Goal: Information Seeking & Learning: Learn about a topic

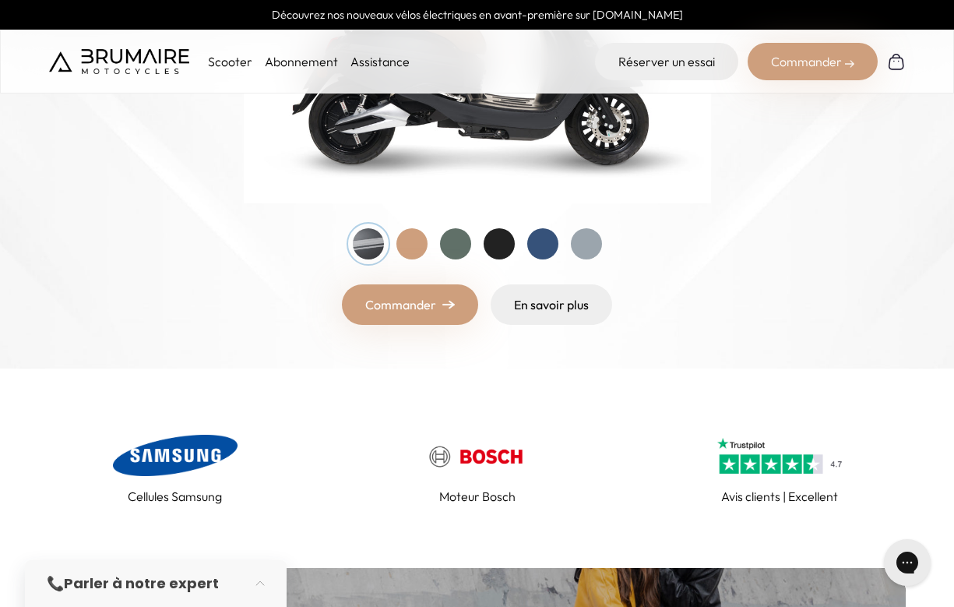
scroll to position [179, 0]
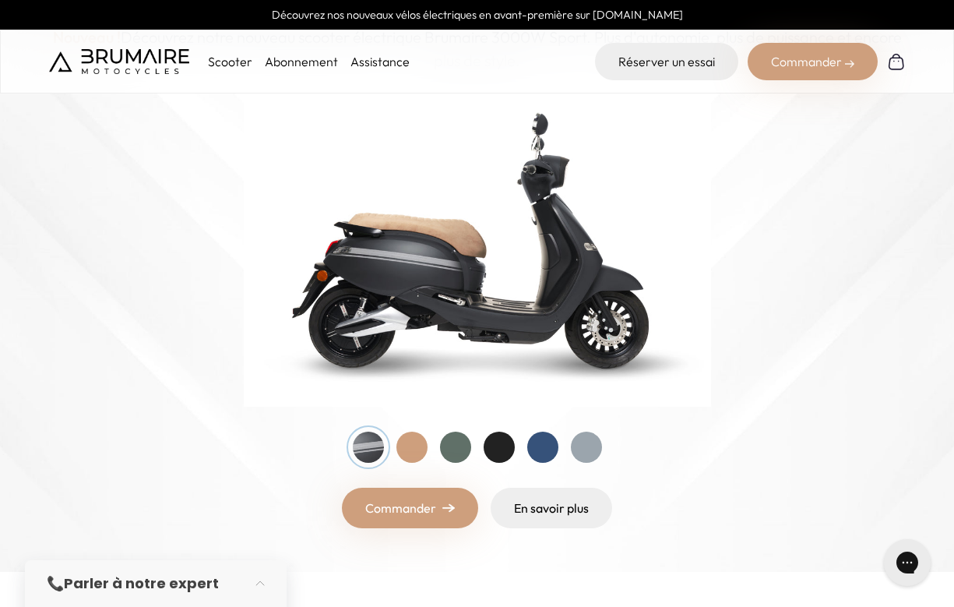
click at [210, 69] on p "Scooter" at bounding box center [230, 61] width 44 height 19
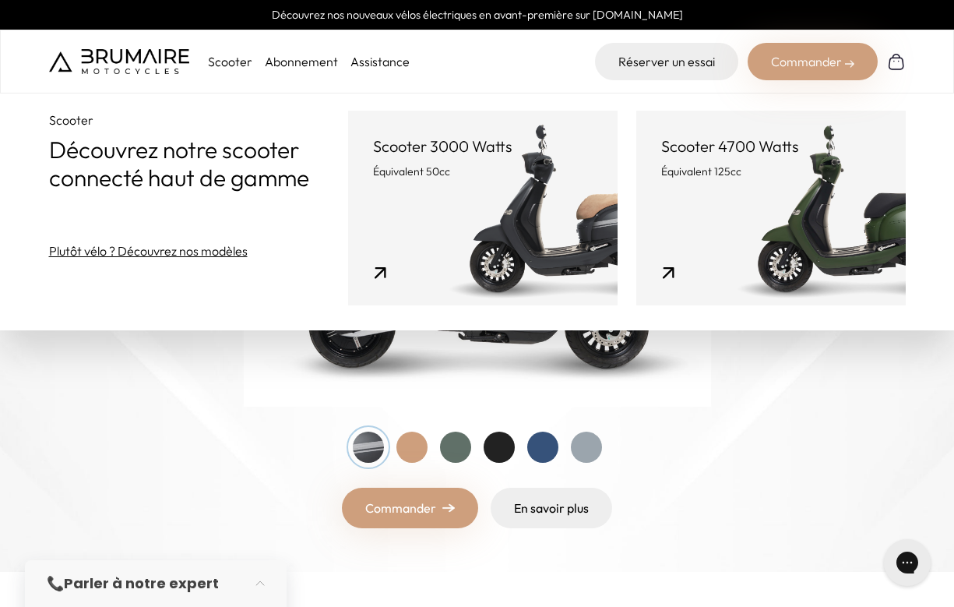
click at [309, 414] on div "Entrez dans une nouvelle ère Nouveau ! Découvrez notre nouveau scooter électriq…" at bounding box center [477, 238] width 857 height 579
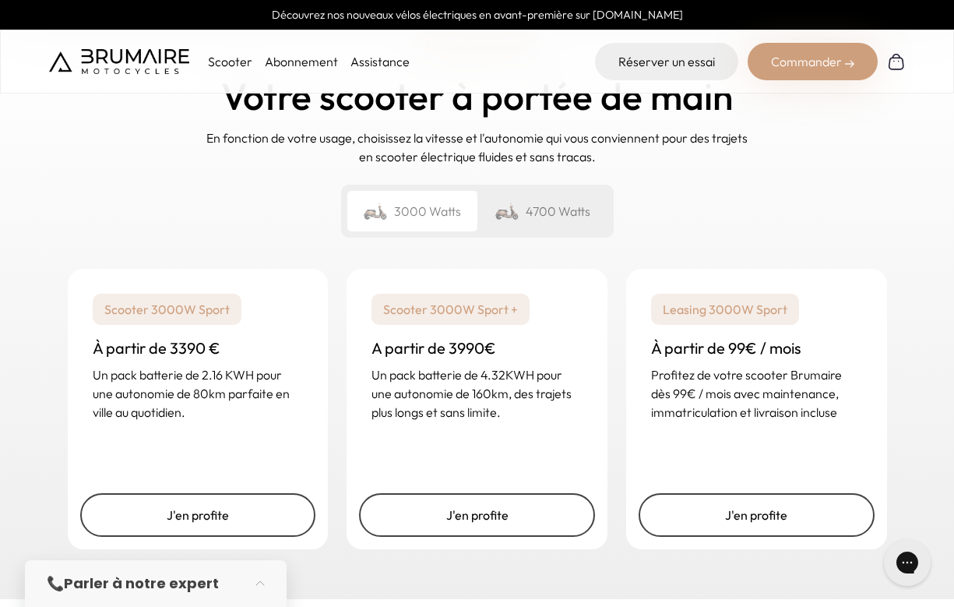
scroll to position [2263, 0]
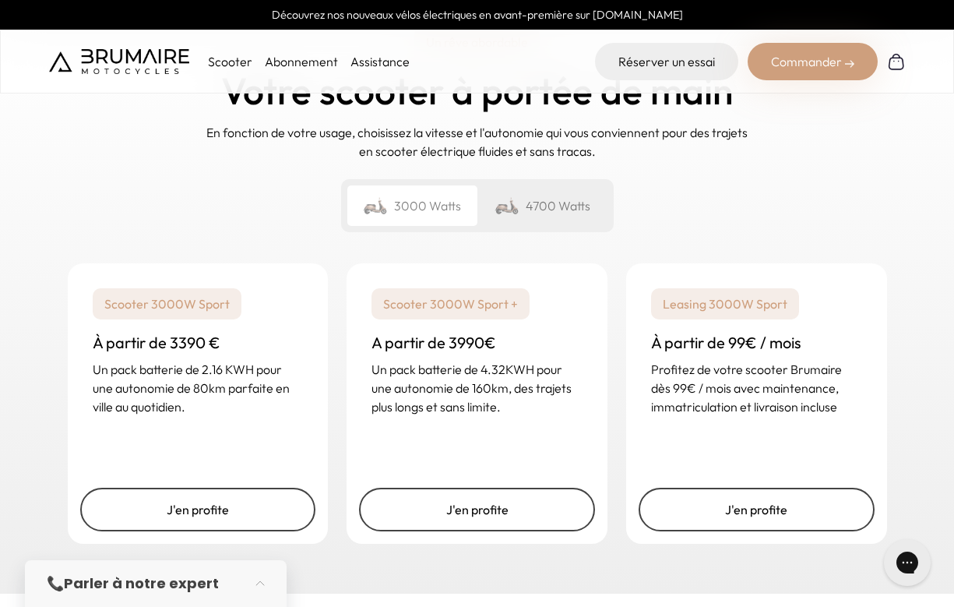
click at [540, 205] on div "4700 Watts" at bounding box center [542, 205] width 130 height 40
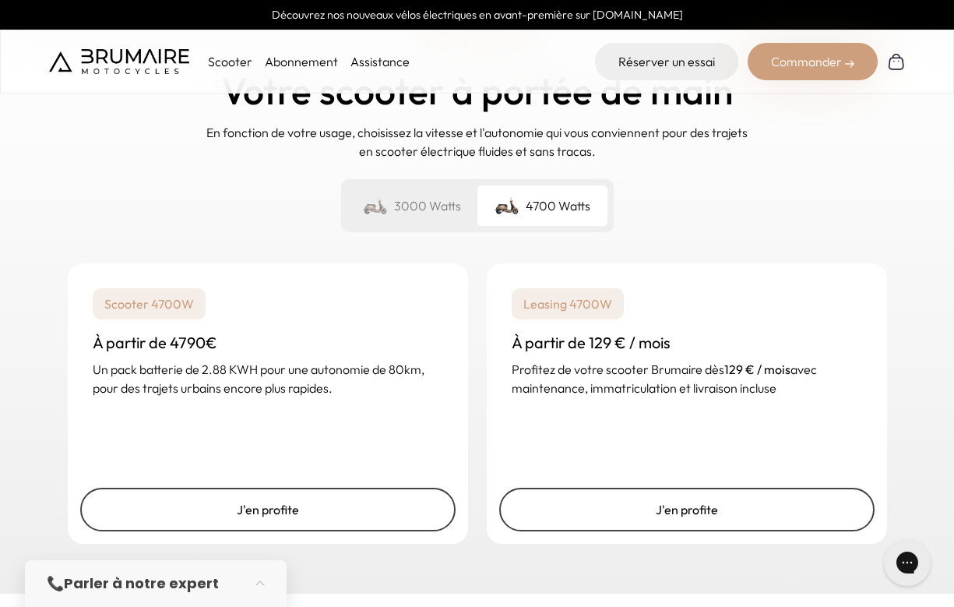
click at [430, 211] on div "3000 Watts" at bounding box center [412, 205] width 130 height 40
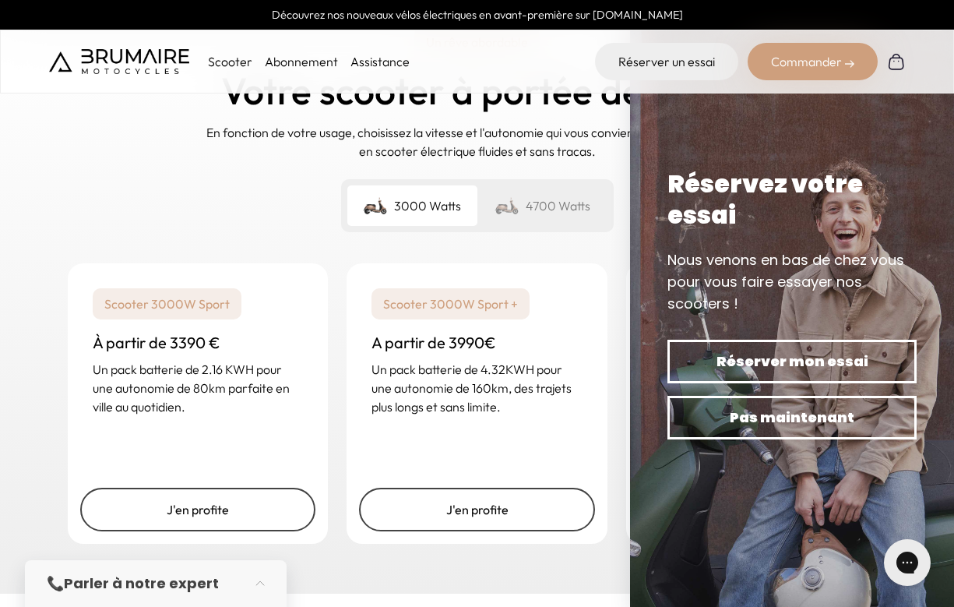
click at [517, 215] on img at bounding box center [506, 206] width 25 height 22
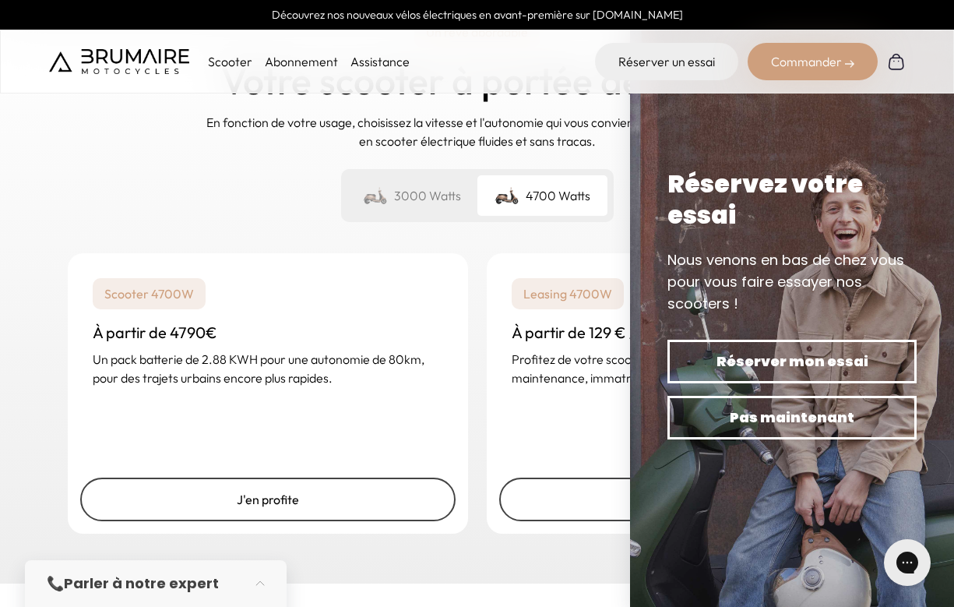
scroll to position [2275, 0]
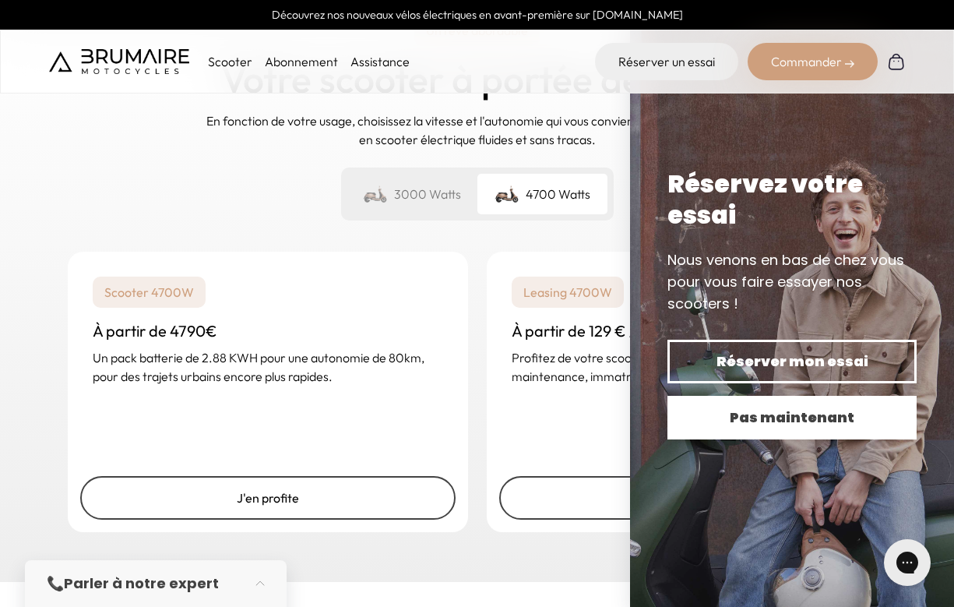
click at [735, 414] on span "Pas maintenant" at bounding box center [792, 417] width 195 height 22
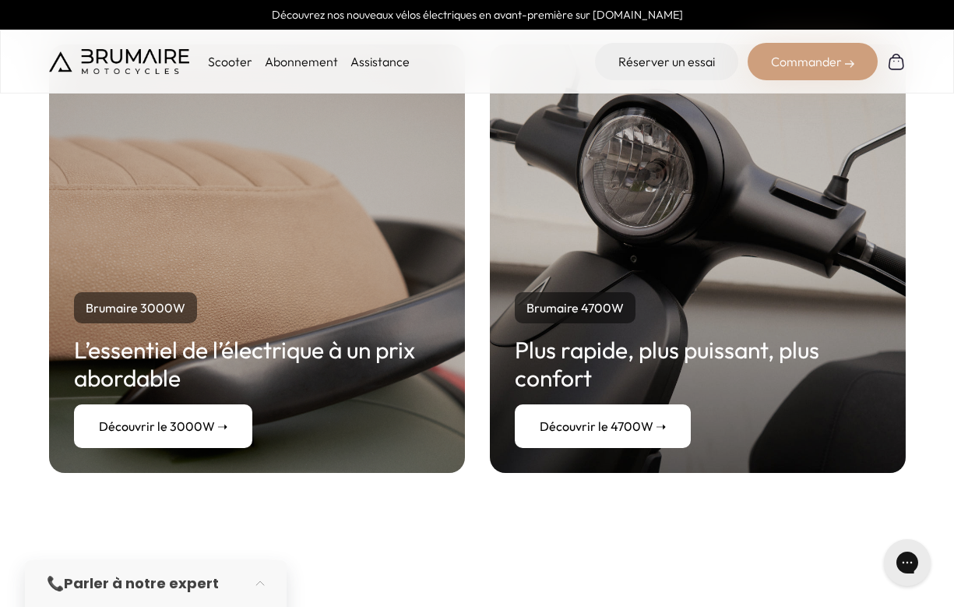
scroll to position [2875, 0]
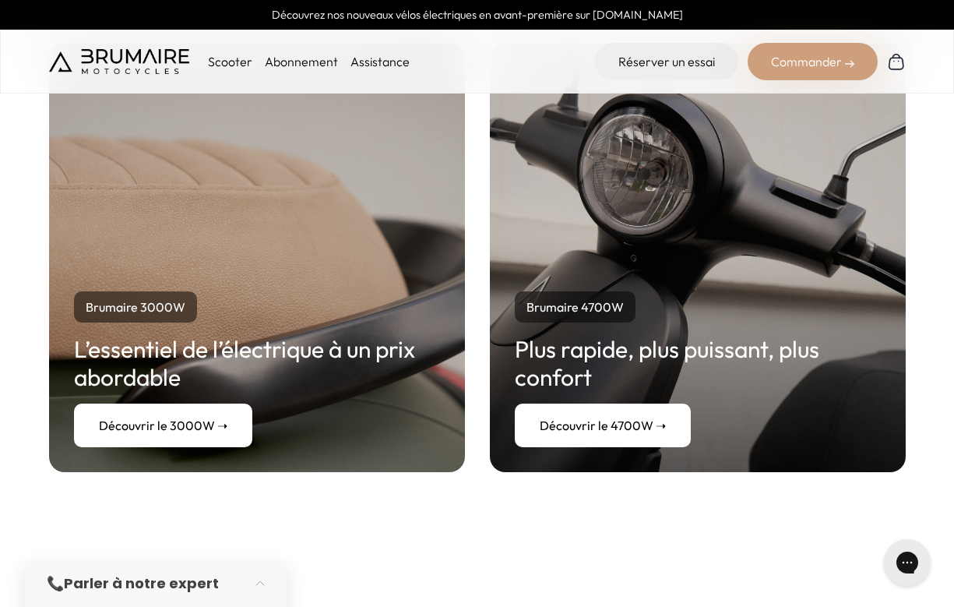
click at [642, 421] on link "Découvrir le 4700W ➝" at bounding box center [603, 425] width 176 height 44
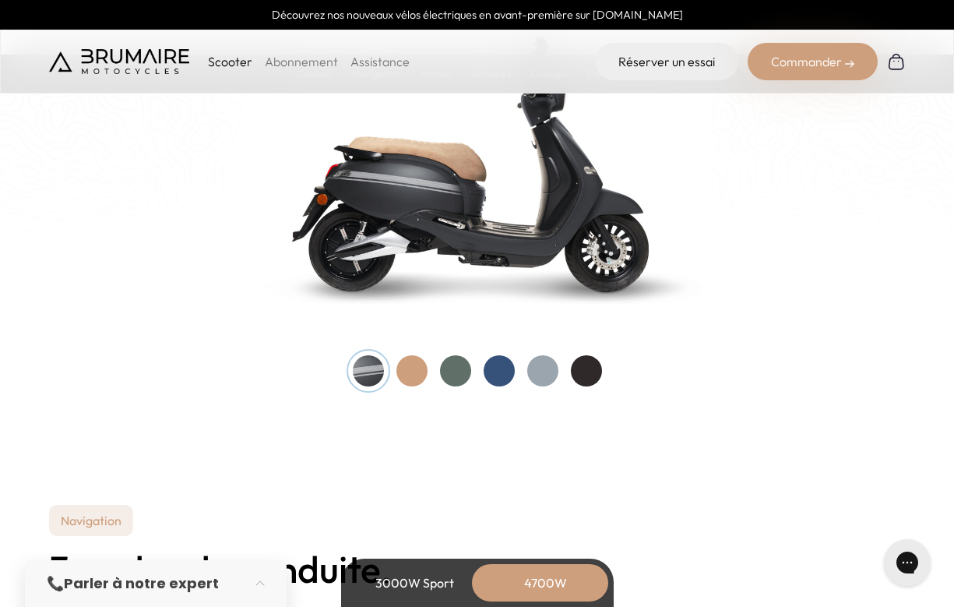
scroll to position [1659, 0]
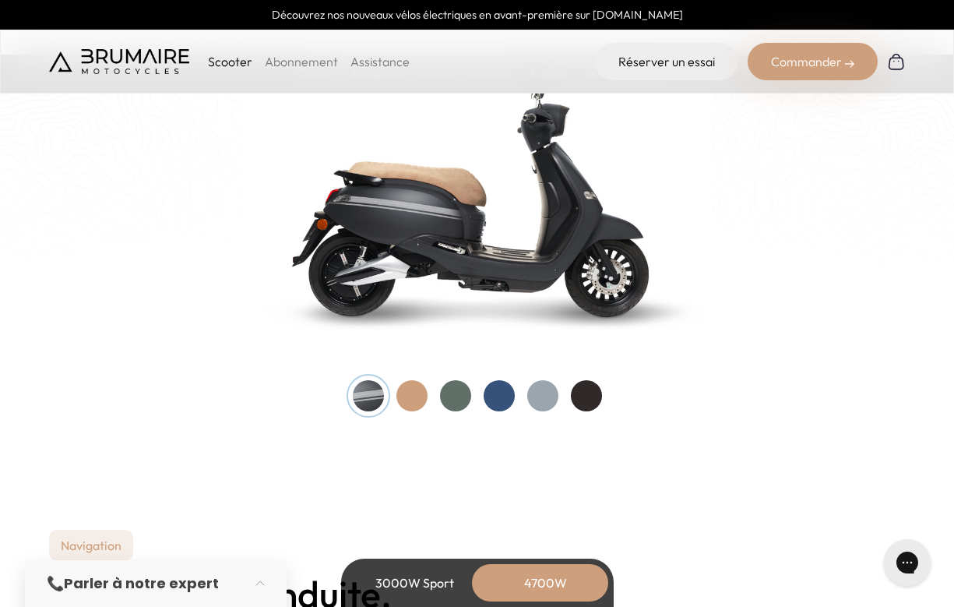
click at [414, 395] on div at bounding box center [411, 395] width 31 height 31
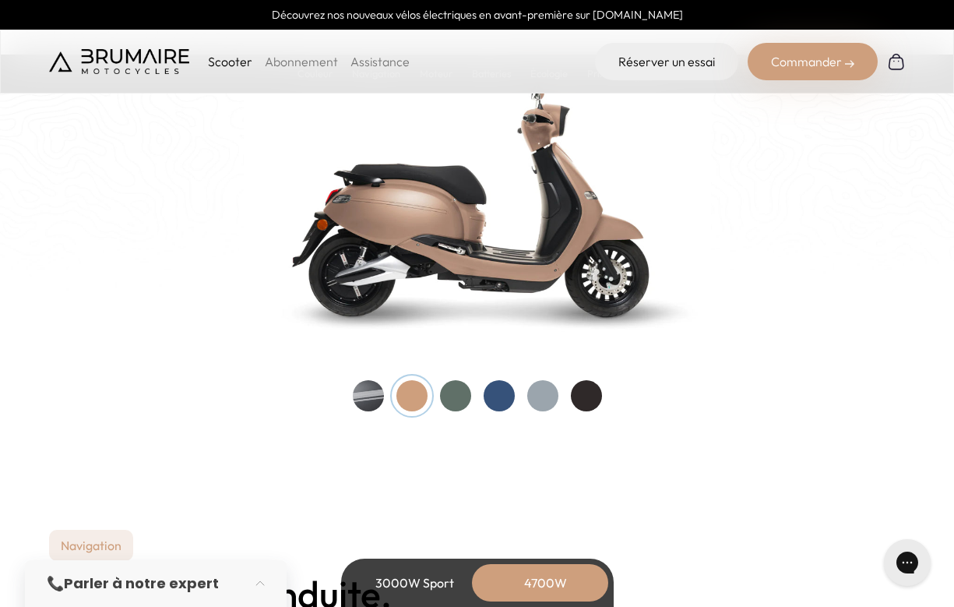
click at [454, 399] on div at bounding box center [455, 395] width 31 height 31
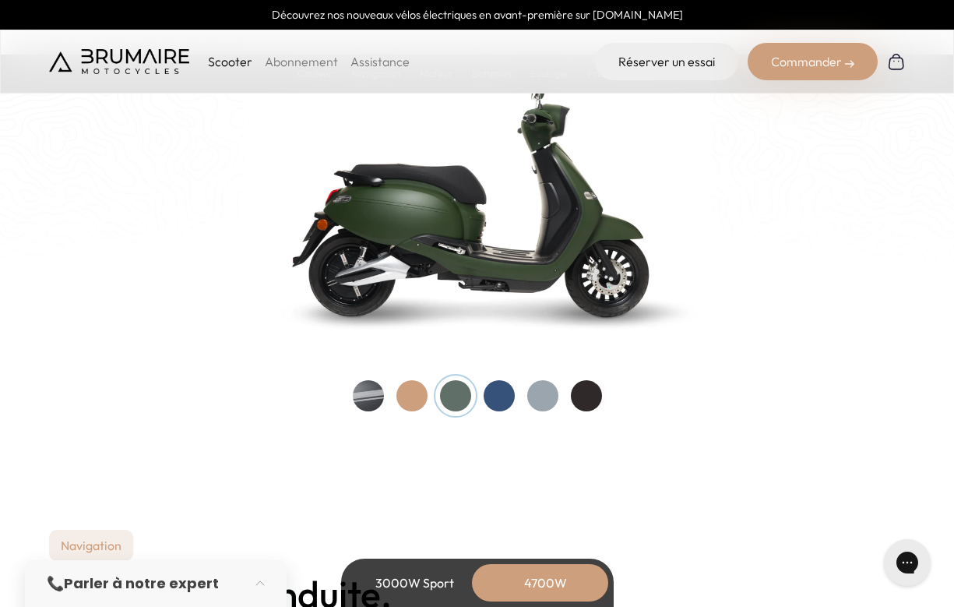
click at [484, 406] on div at bounding box center [477, 395] width 249 height 31
click at [496, 404] on div at bounding box center [499, 395] width 31 height 31
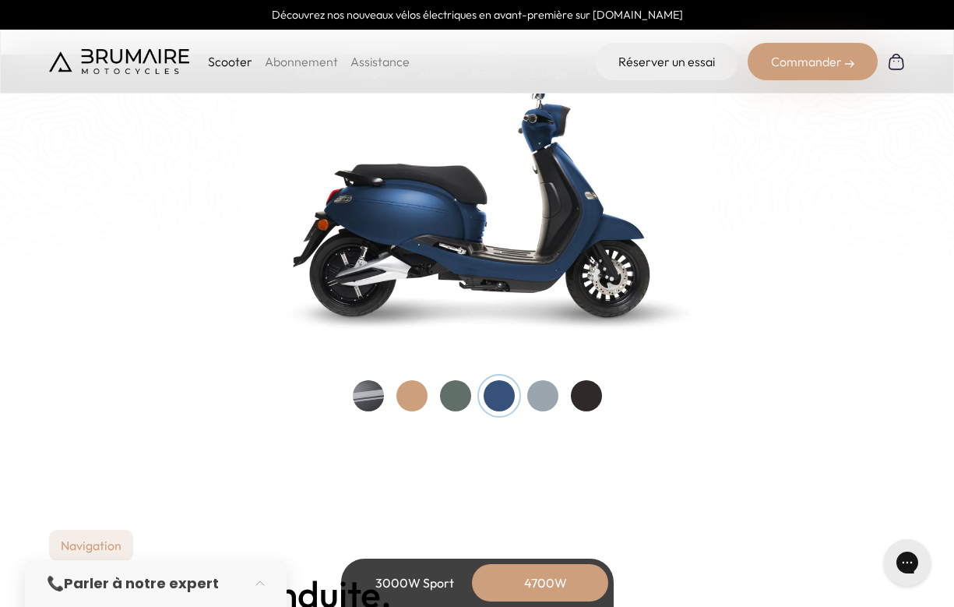
click at [554, 395] on div at bounding box center [542, 395] width 31 height 31
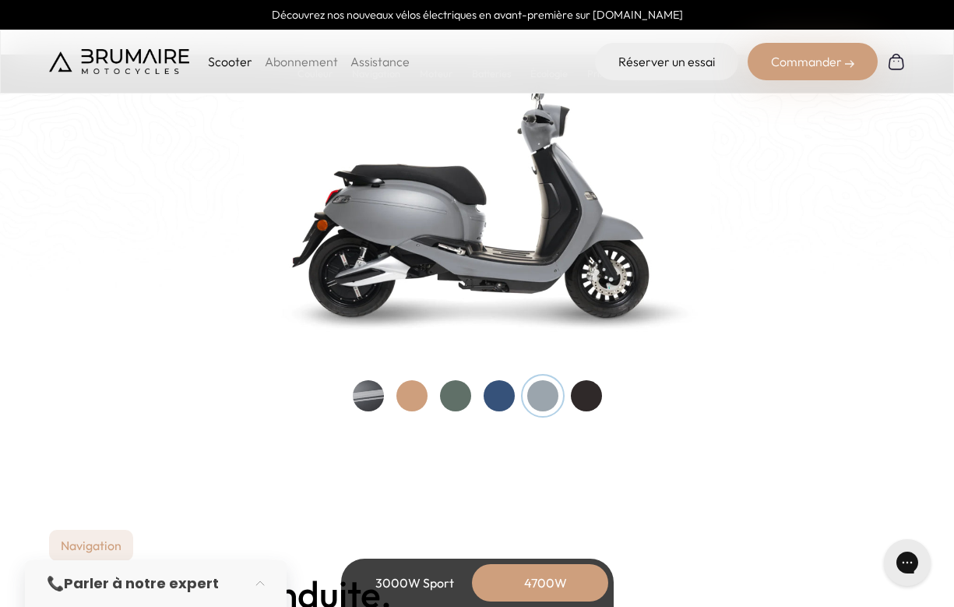
click at [606, 396] on div "Couleurs De toutes les couleurs Nouveau ! Nos scooters électriques sont disponi…" at bounding box center [477, 155] width 857 height 511
click at [580, 392] on div at bounding box center [586, 395] width 31 height 31
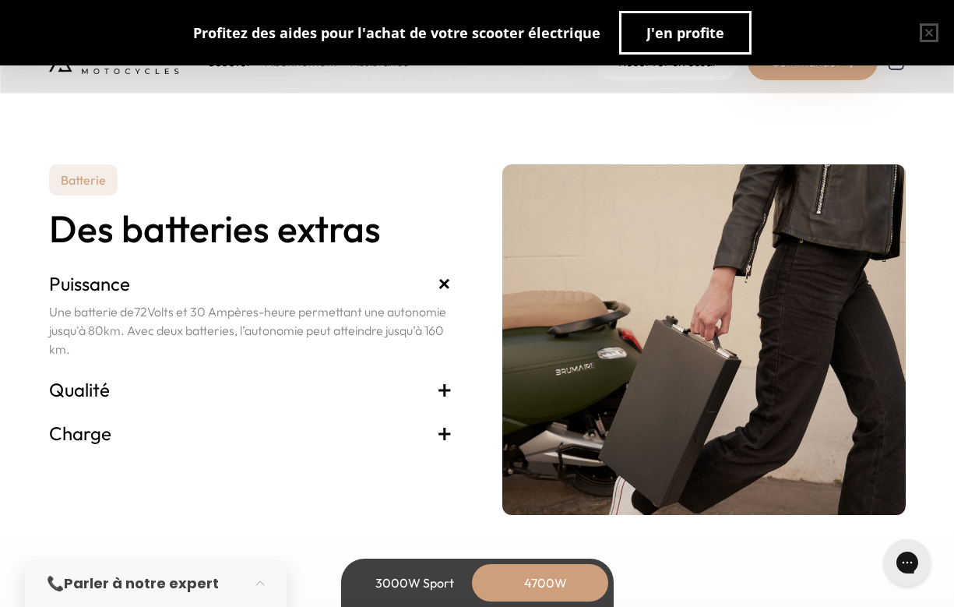
scroll to position [3342, 0]
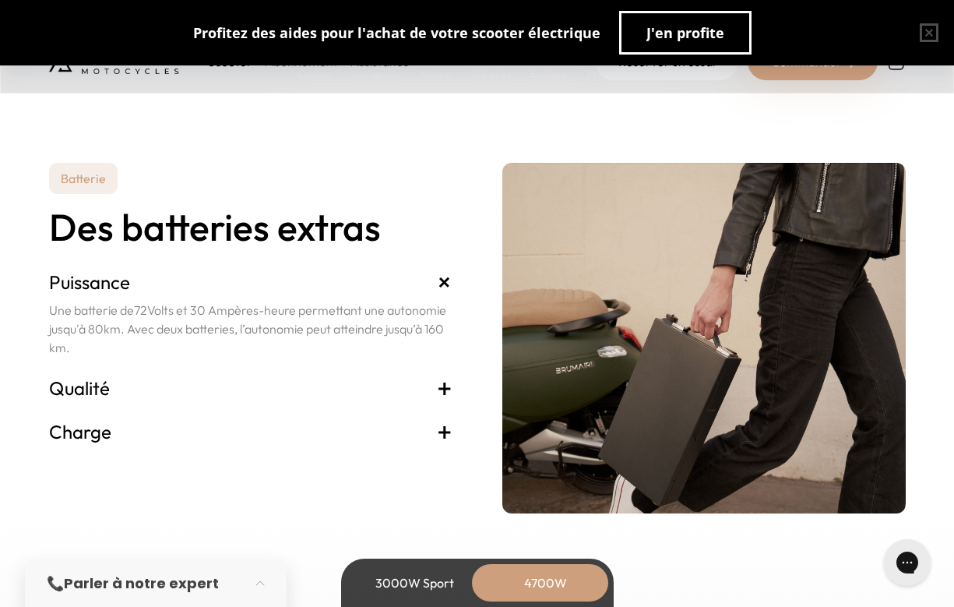
click at [455, 390] on div "Batterie Des batteries extras Puissance + Une batterie de 72 Volts et 30 Ampère…" at bounding box center [477, 338] width 857 height 350
click at [445, 388] on span "+" at bounding box center [445, 387] width 16 height 25
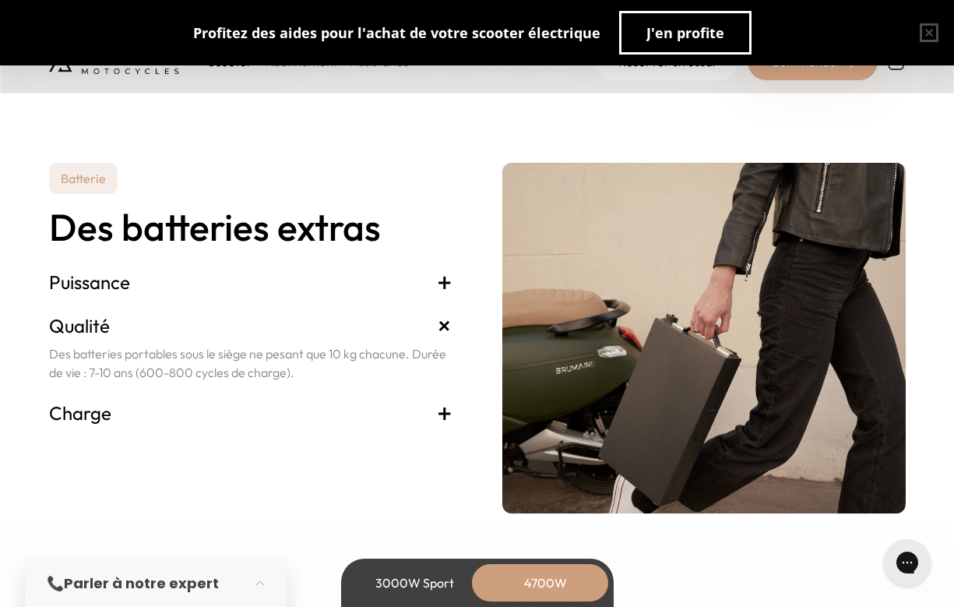
click at [441, 409] on span "+" at bounding box center [445, 412] width 16 height 25
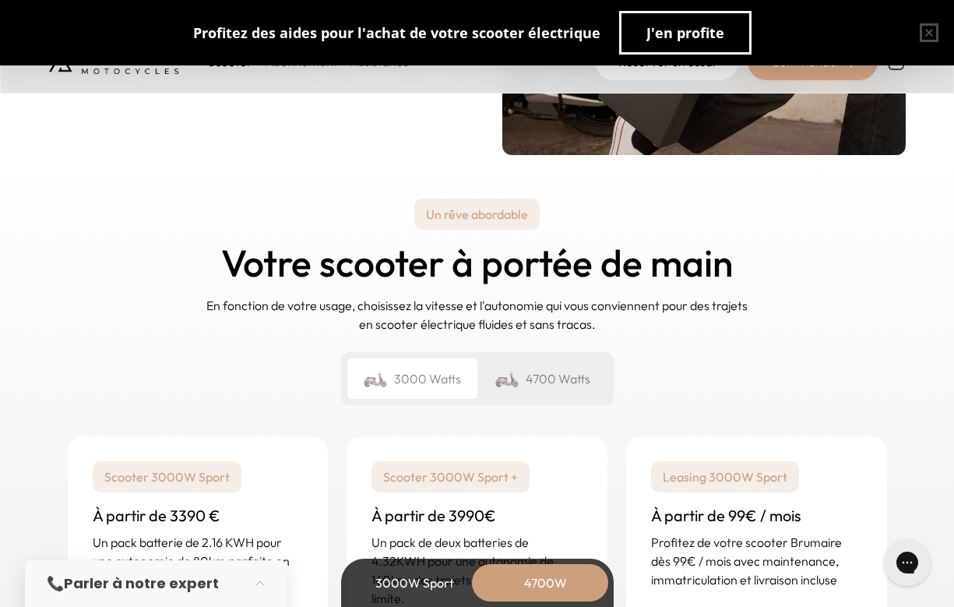
scroll to position [3767, 0]
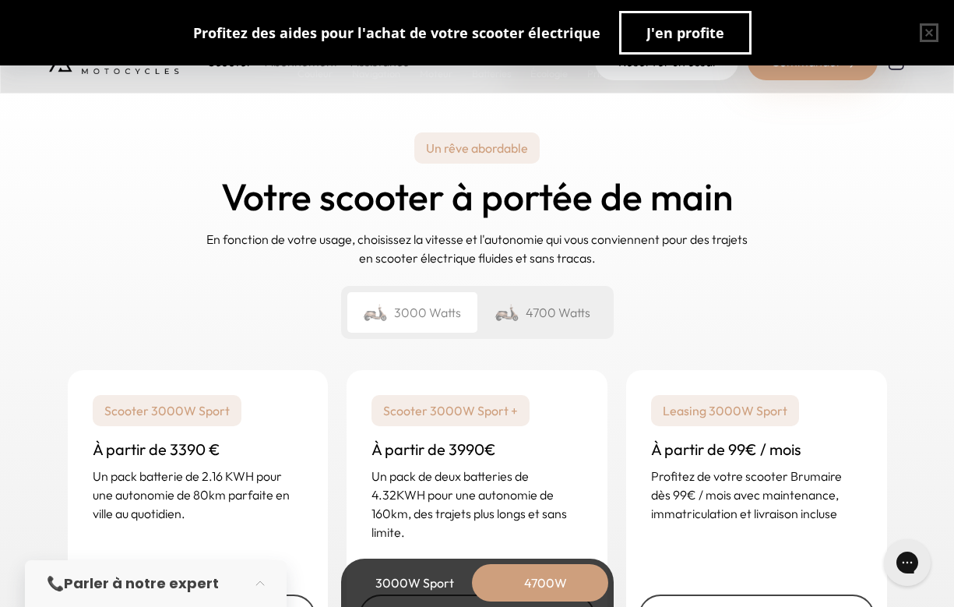
click at [526, 313] on div "4700 Watts" at bounding box center [542, 312] width 130 height 40
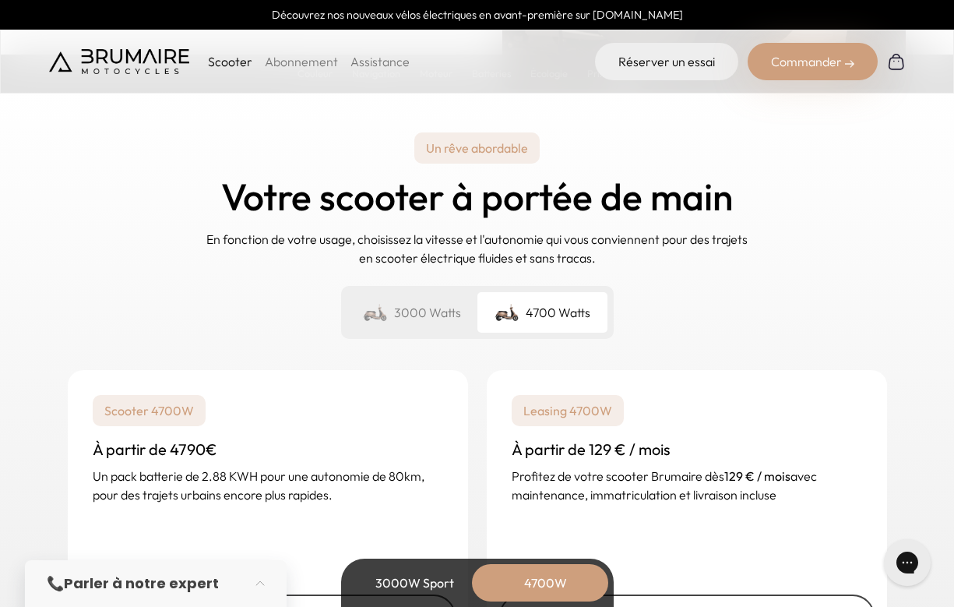
click at [427, 318] on div "3000 Watts" at bounding box center [412, 312] width 130 height 40
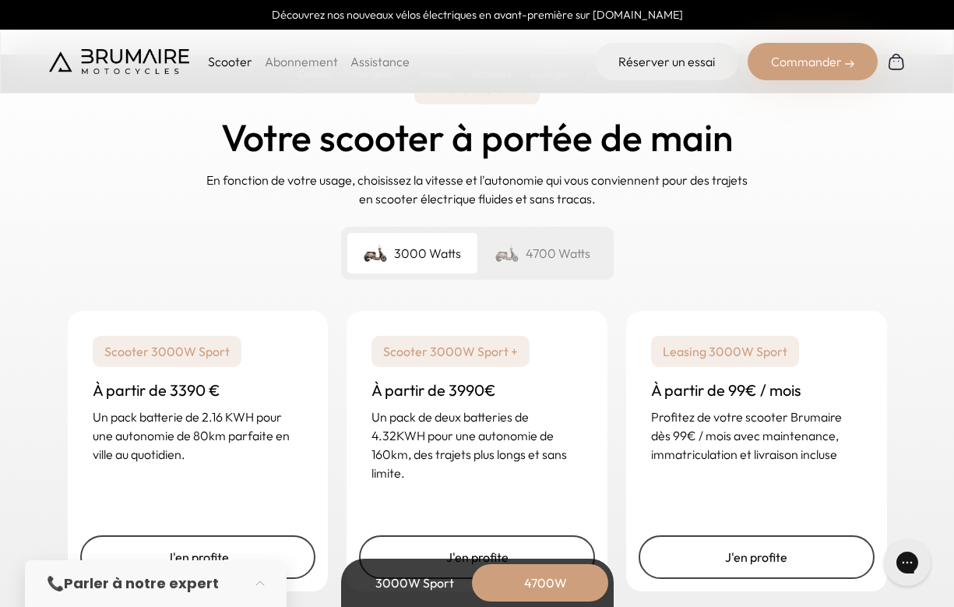
scroll to position [3832, 0]
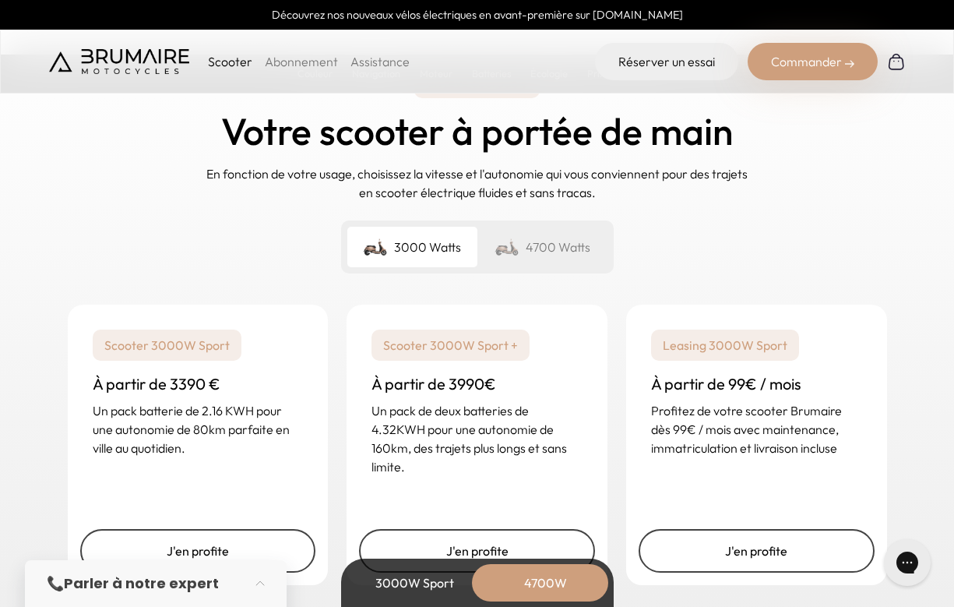
click at [540, 258] on div "4700 Watts" at bounding box center [542, 247] width 130 height 40
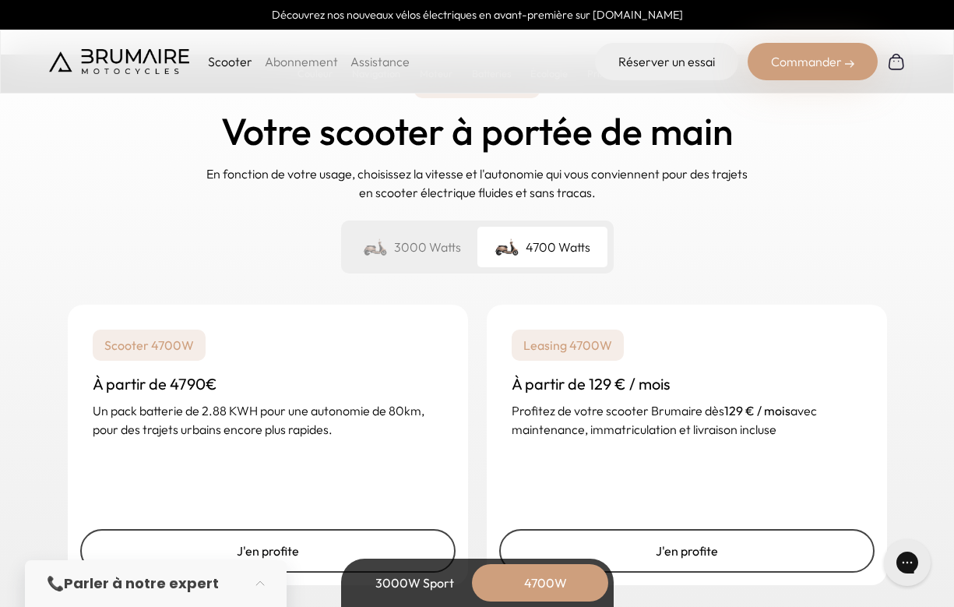
click at [423, 242] on div "3000 Watts" at bounding box center [412, 247] width 130 height 40
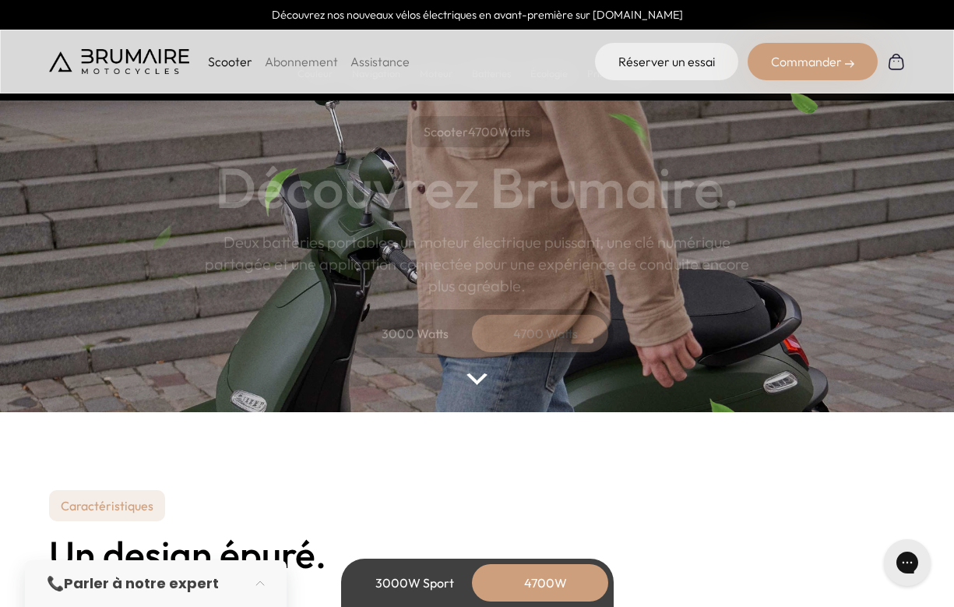
scroll to position [0, 0]
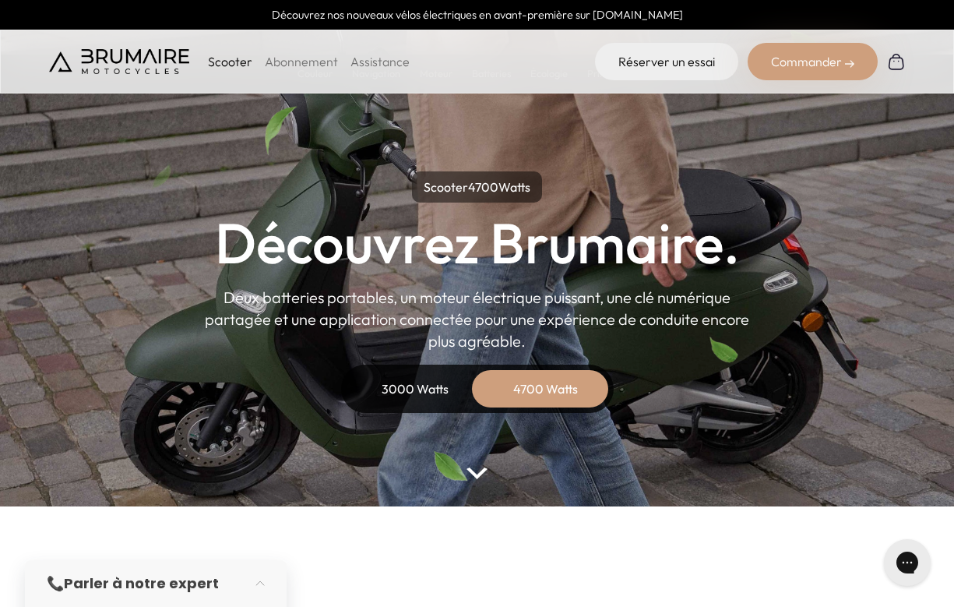
click at [621, 13] on link "Découvrez nos nouveaux vélos électriques en avant-première sur [DOMAIN_NAME]" at bounding box center [477, 15] width 954 height 30
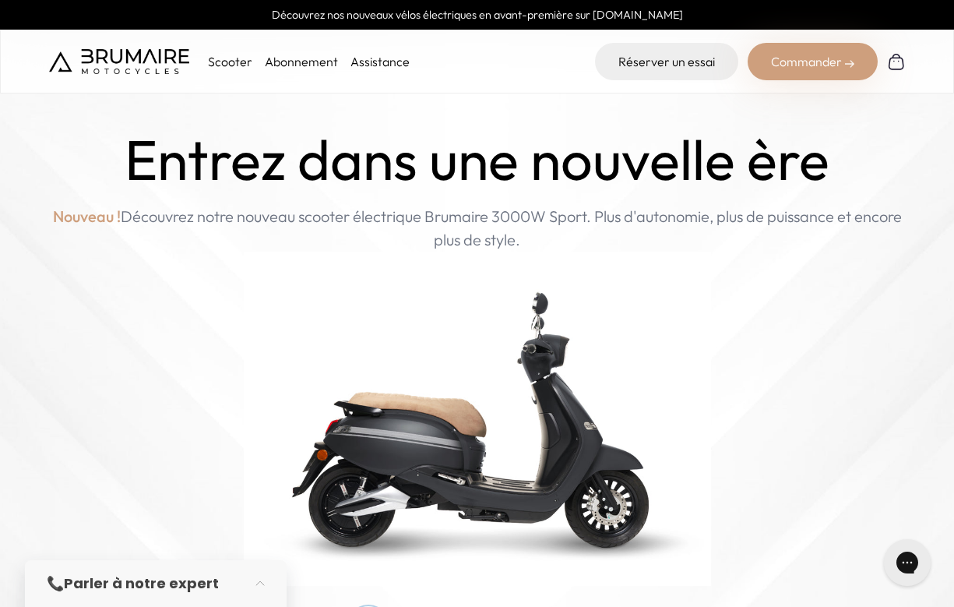
click at [475, 411] on img at bounding box center [477, 419] width 467 height 334
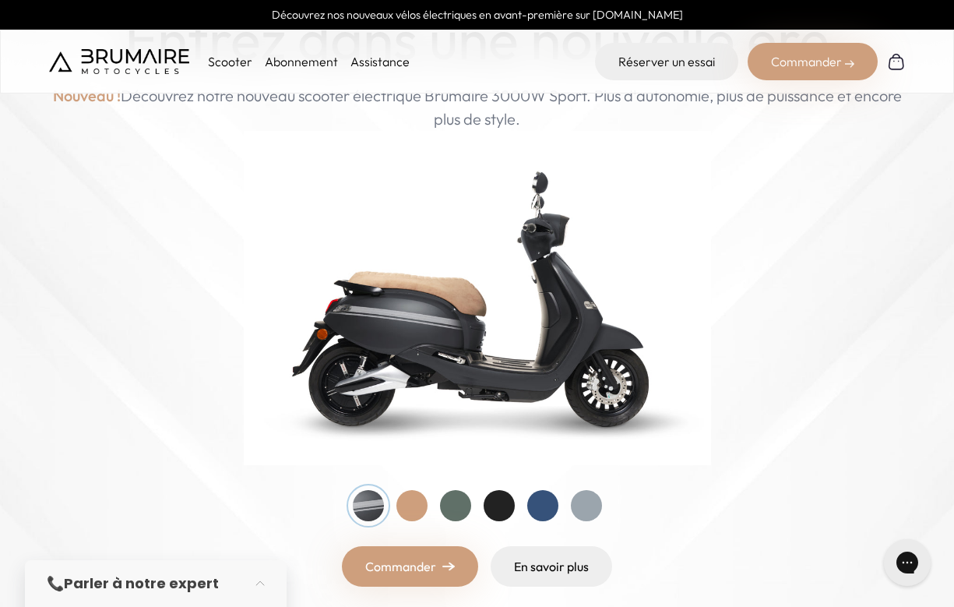
scroll to position [125, 0]
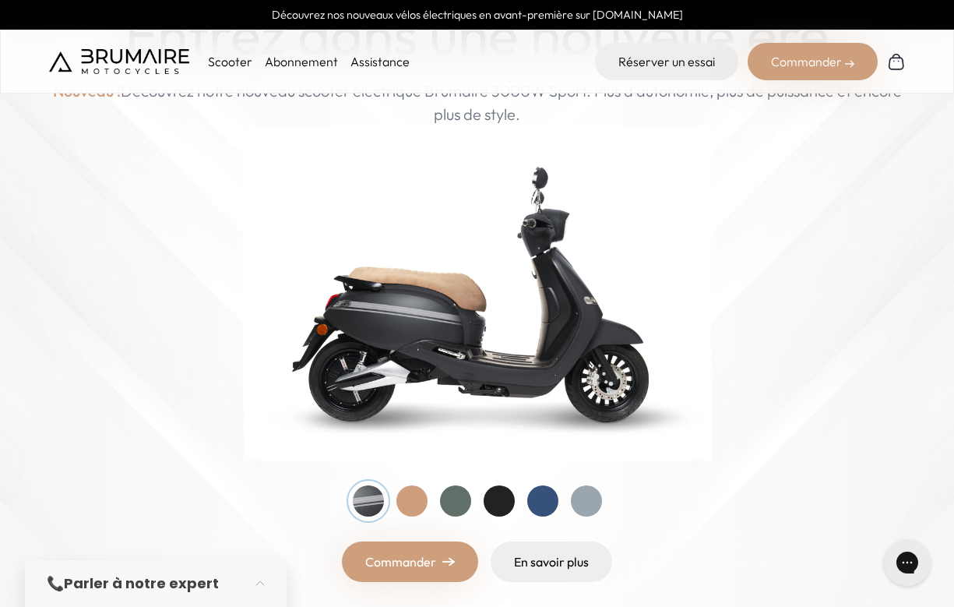
click at [420, 482] on div "Entrez dans une nouvelle ère Nouveau ! Découvrez notre nouveau scooter électriq…" at bounding box center [477, 291] width 857 height 579
click at [415, 495] on div at bounding box center [411, 500] width 31 height 31
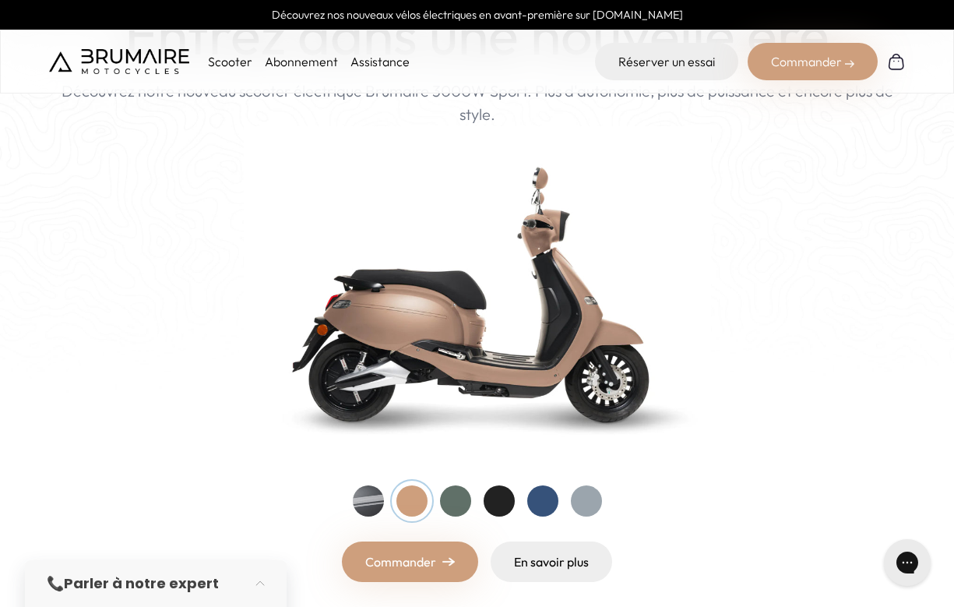
click at [368, 504] on div at bounding box center [368, 500] width 31 height 31
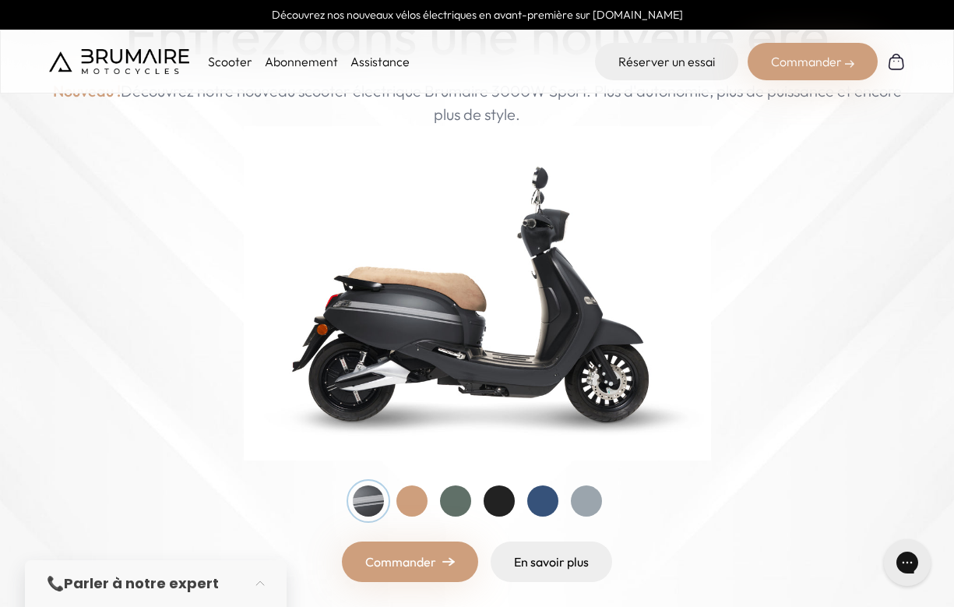
click at [425, 488] on div at bounding box center [477, 500] width 249 height 31
click at [422, 507] on div at bounding box center [411, 500] width 31 height 31
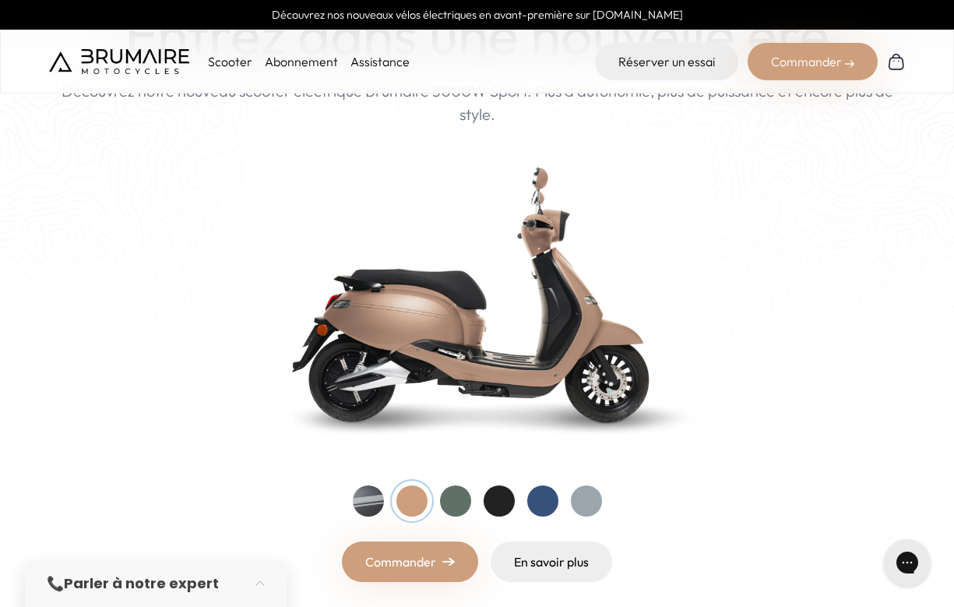
click at [467, 498] on div at bounding box center [455, 500] width 31 height 31
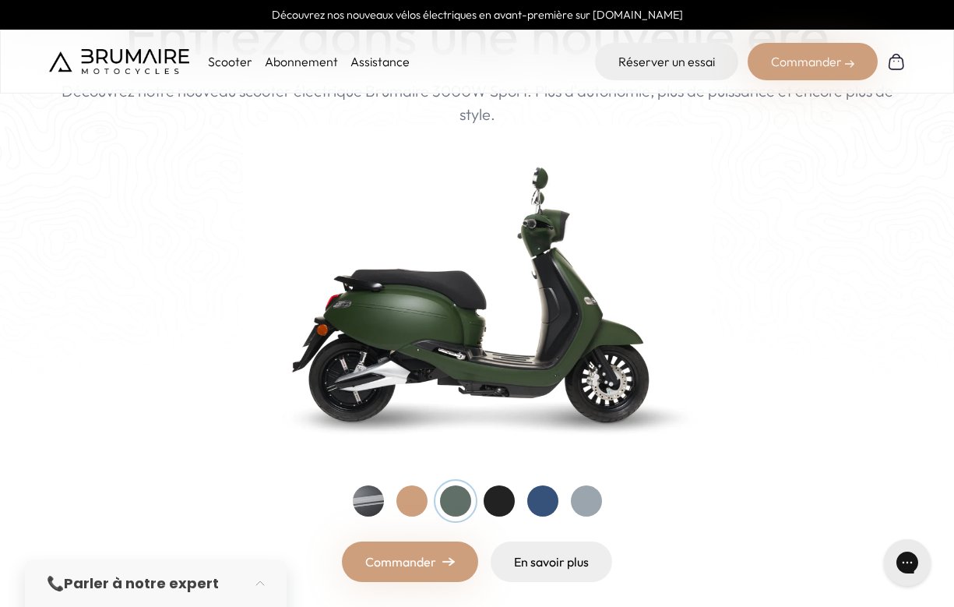
click at [509, 505] on div at bounding box center [499, 500] width 31 height 31
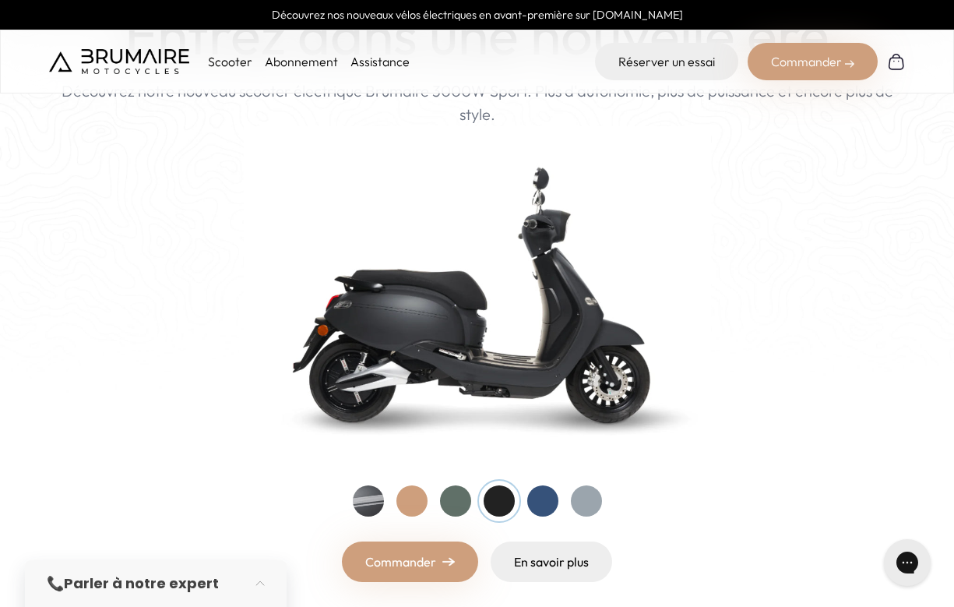
click at [561, 499] on div at bounding box center [477, 500] width 249 height 31
click at [598, 502] on div at bounding box center [586, 500] width 31 height 31
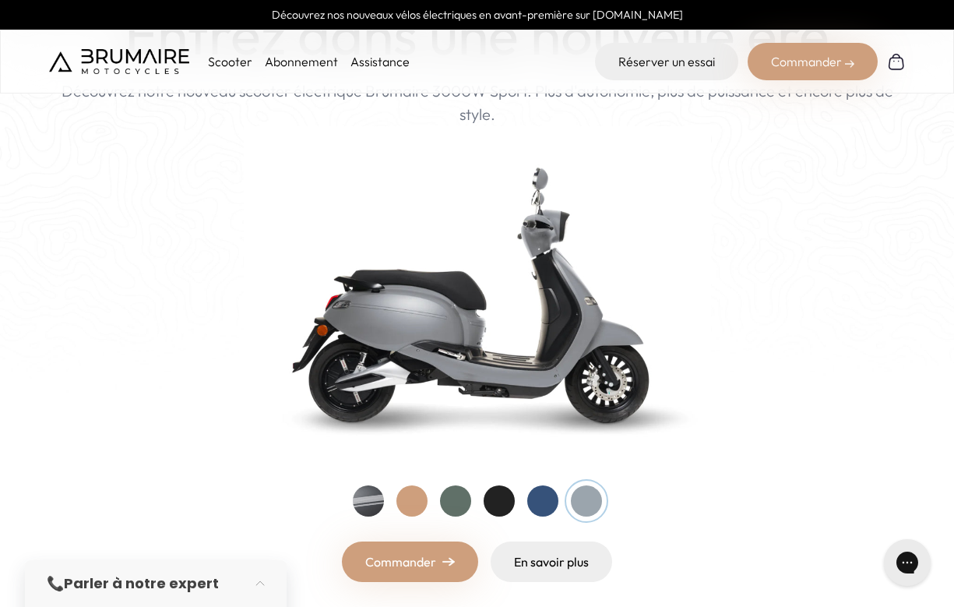
click at [528, 502] on div at bounding box center [542, 500] width 31 height 31
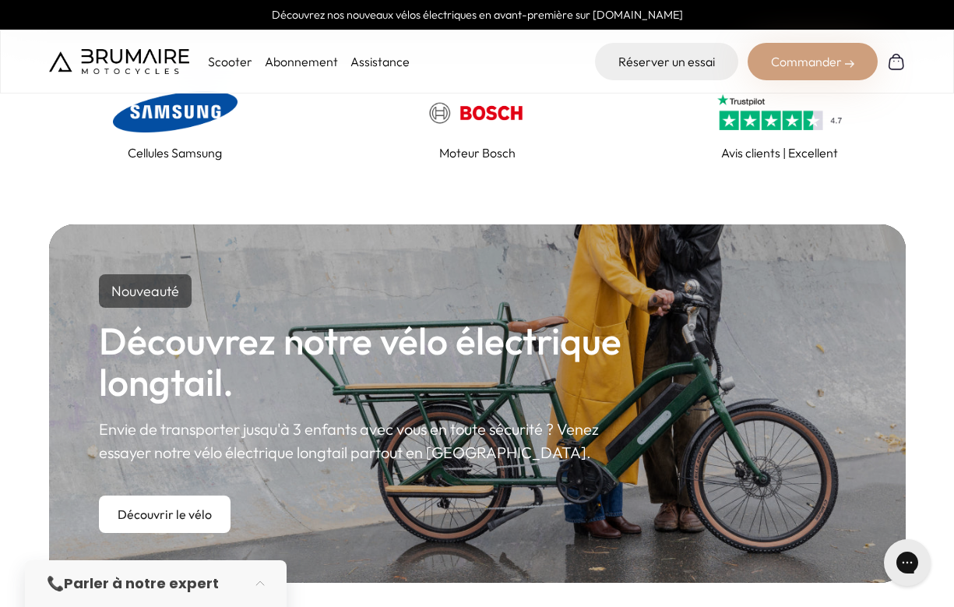
scroll to position [0, 0]
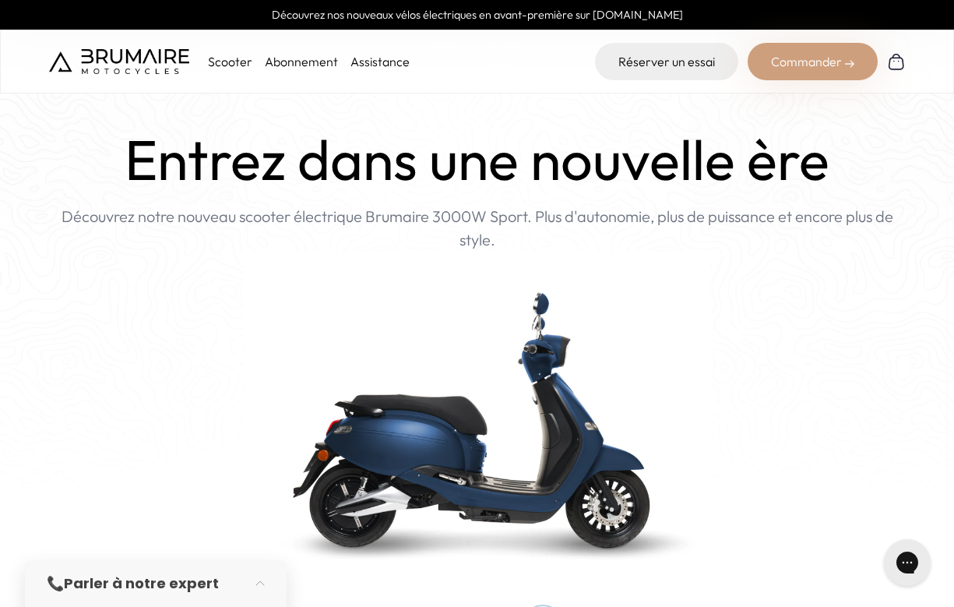
click at [299, 62] on link "Abonnement" at bounding box center [301, 62] width 73 height 16
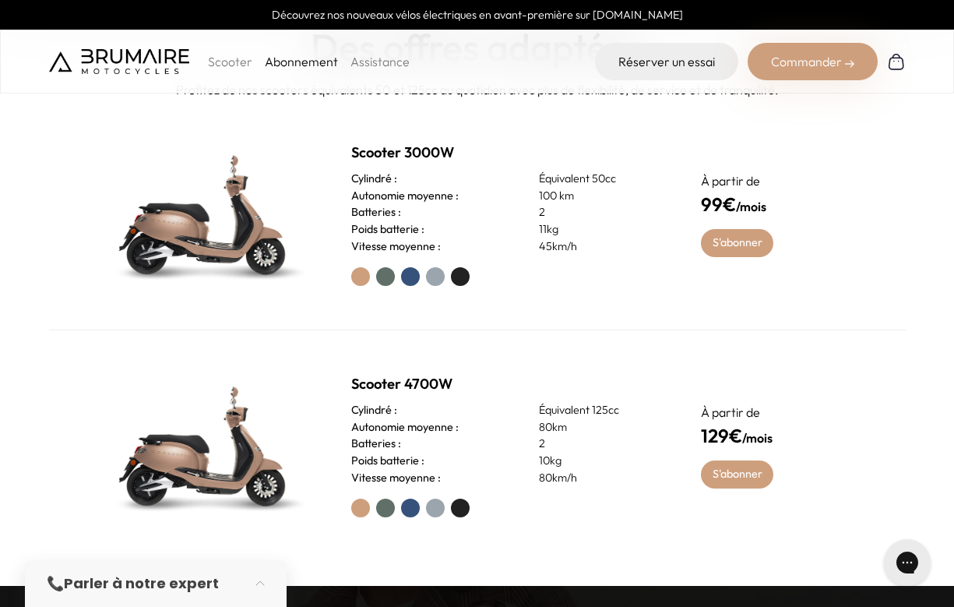
scroll to position [680, 0]
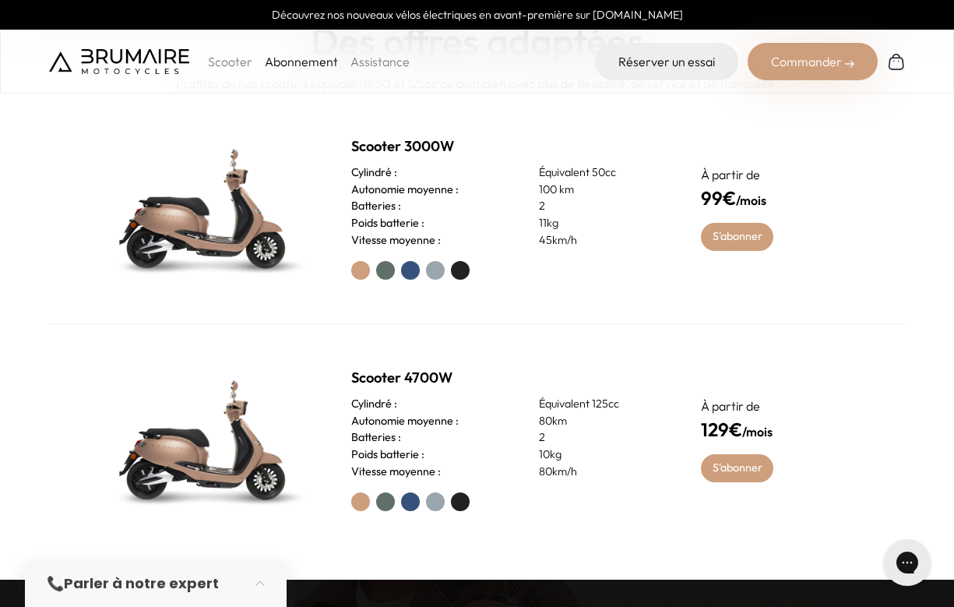
click at [427, 266] on label at bounding box center [435, 270] width 19 height 19
click at [413, 271] on label at bounding box center [410, 270] width 19 height 19
click at [390, 271] on label at bounding box center [385, 270] width 19 height 19
click at [443, 269] on label at bounding box center [435, 270] width 19 height 19
click at [455, 269] on label at bounding box center [460, 270] width 19 height 19
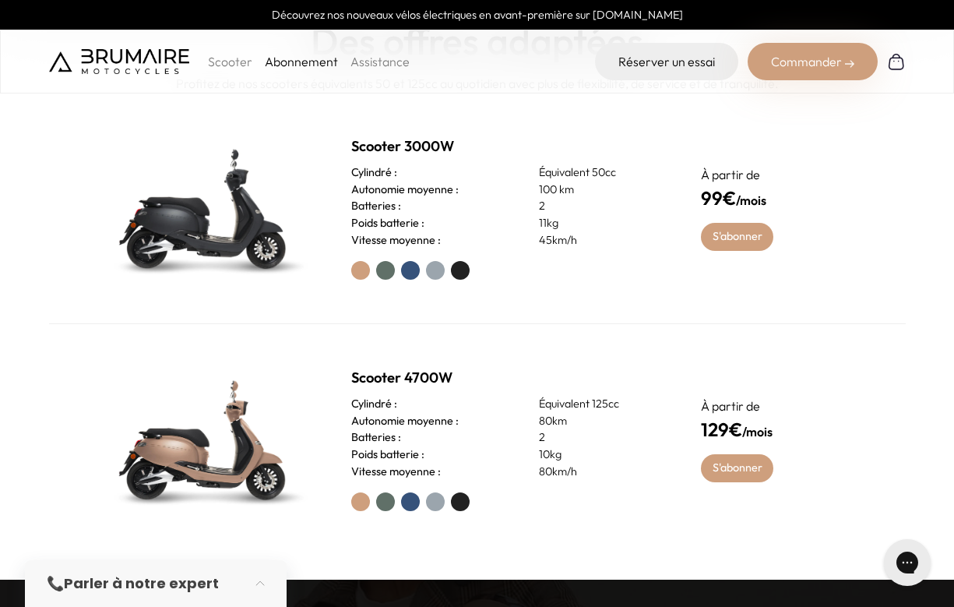
click at [440, 272] on label at bounding box center [435, 270] width 19 height 19
click at [410, 272] on label at bounding box center [410, 270] width 19 height 19
click at [384, 276] on label at bounding box center [385, 270] width 19 height 19
click at [422, 509] on div at bounding box center [507, 501] width 312 height 19
click at [413, 508] on label at bounding box center [410, 501] width 19 height 19
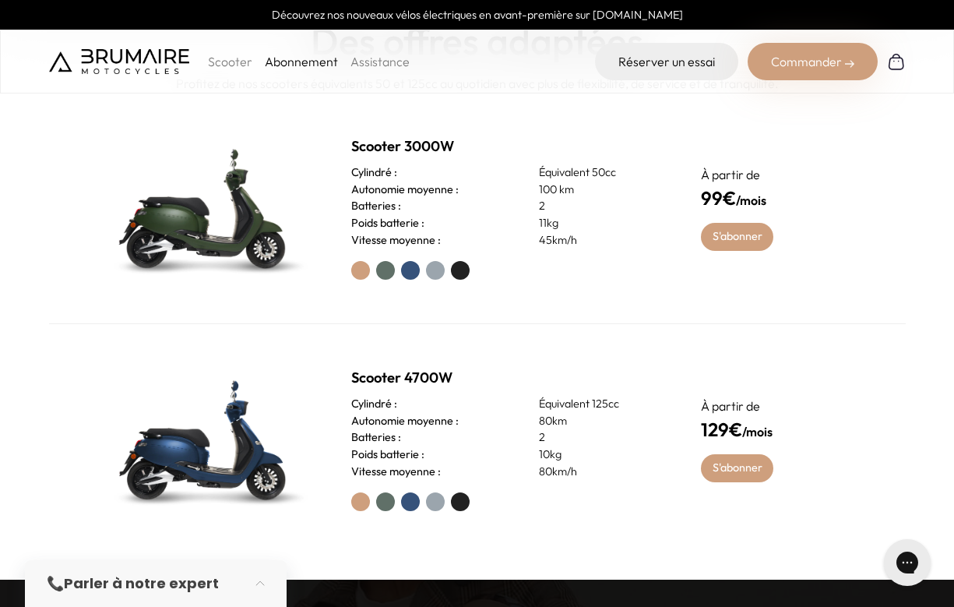
click at [439, 508] on label at bounding box center [435, 501] width 19 height 19
click at [455, 508] on label at bounding box center [460, 501] width 19 height 19
click at [419, 504] on label at bounding box center [410, 501] width 19 height 19
click at [440, 503] on label at bounding box center [435, 501] width 19 height 19
click at [395, 501] on div at bounding box center [507, 501] width 312 height 19
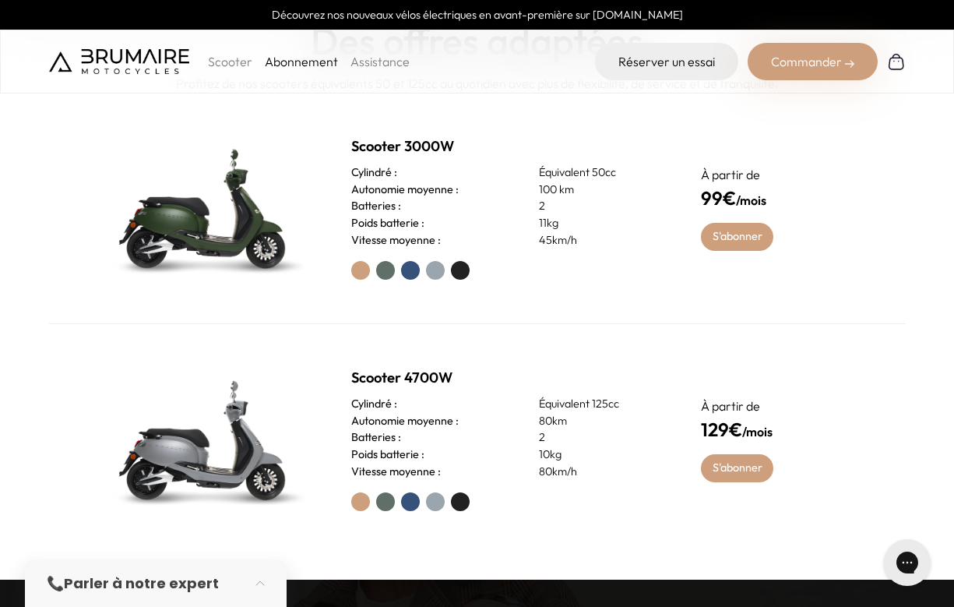
click at [438, 268] on label at bounding box center [435, 270] width 19 height 19
click at [418, 267] on label at bounding box center [410, 270] width 19 height 19
click at [459, 272] on label at bounding box center [460, 270] width 19 height 19
click at [414, 272] on label at bounding box center [410, 270] width 19 height 19
click at [375, 273] on div at bounding box center [507, 270] width 312 height 19
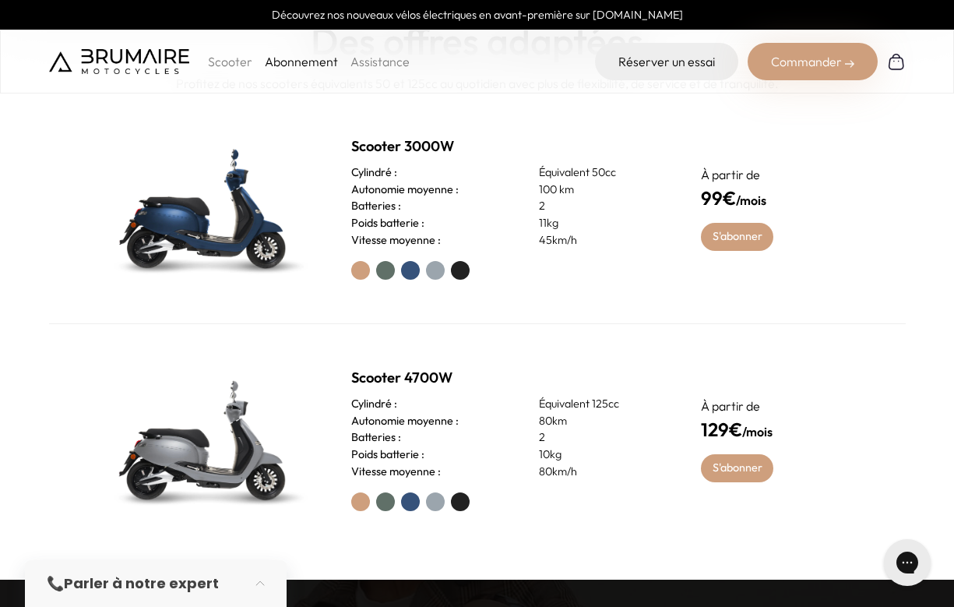
click at [347, 268] on div "Scooter 3000W Cylindré : Équivalent 50cc Autonomie moyenne : 100 km Batteries :…" at bounding box center [477, 208] width 857 height 231
click at [361, 269] on label at bounding box center [360, 270] width 19 height 19
click at [371, 269] on div at bounding box center [507, 270] width 312 height 19
click at [376, 270] on div at bounding box center [507, 270] width 312 height 19
click at [383, 270] on label at bounding box center [385, 270] width 19 height 19
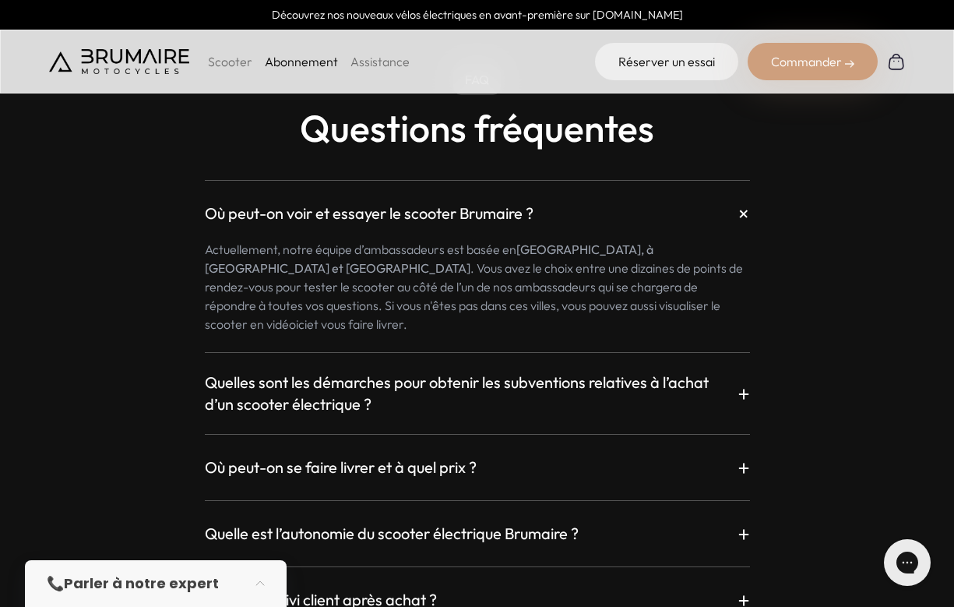
scroll to position [2634, 0]
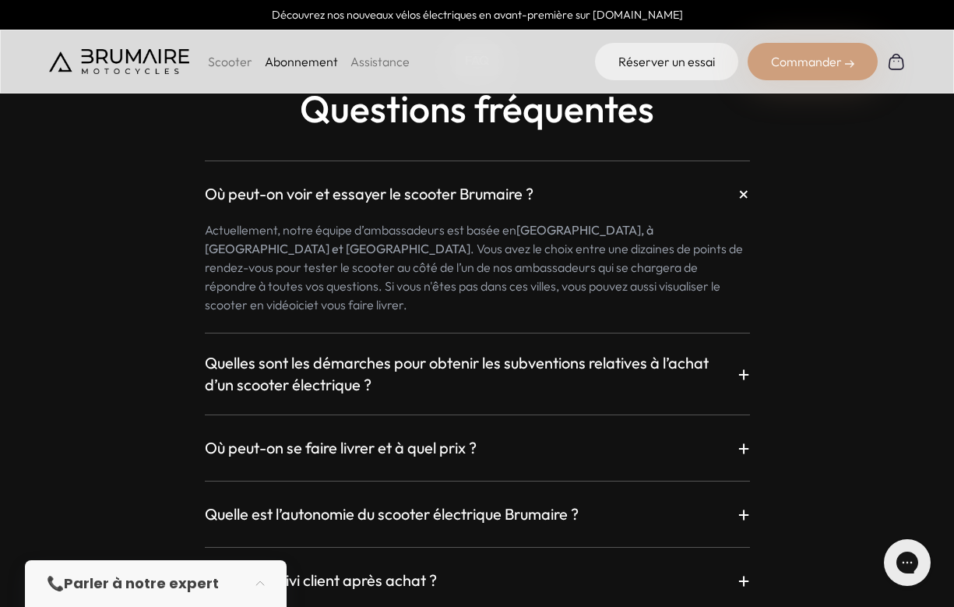
click at [425, 366] on h3 "Quelles sont les démarches pour obtenir les subventions relatives à l’achat d’u…" at bounding box center [471, 374] width 533 height 44
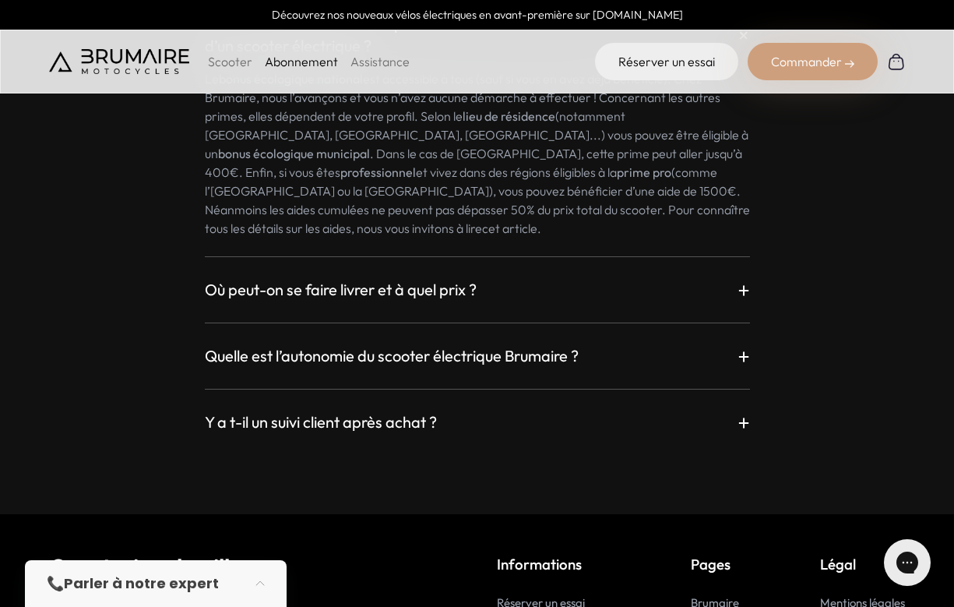
scroll to position [3011, 0]
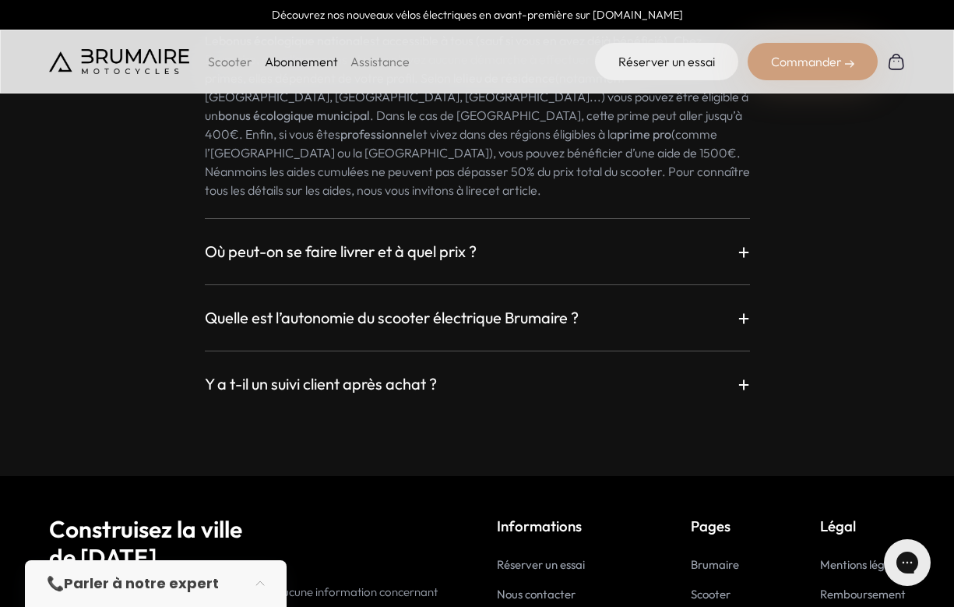
click at [408, 241] on h3 "Où peut-on se faire livrer et à quel prix ?" at bounding box center [341, 252] width 272 height 22
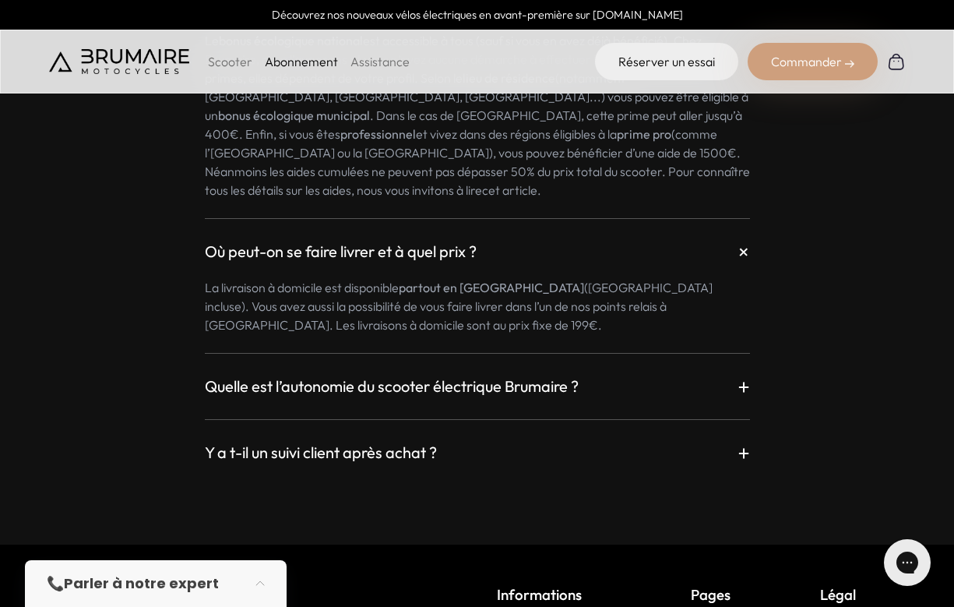
click at [431, 375] on h3 "Quelle est l’autonomie du scooter électrique Brumaire ?" at bounding box center [392, 386] width 374 height 22
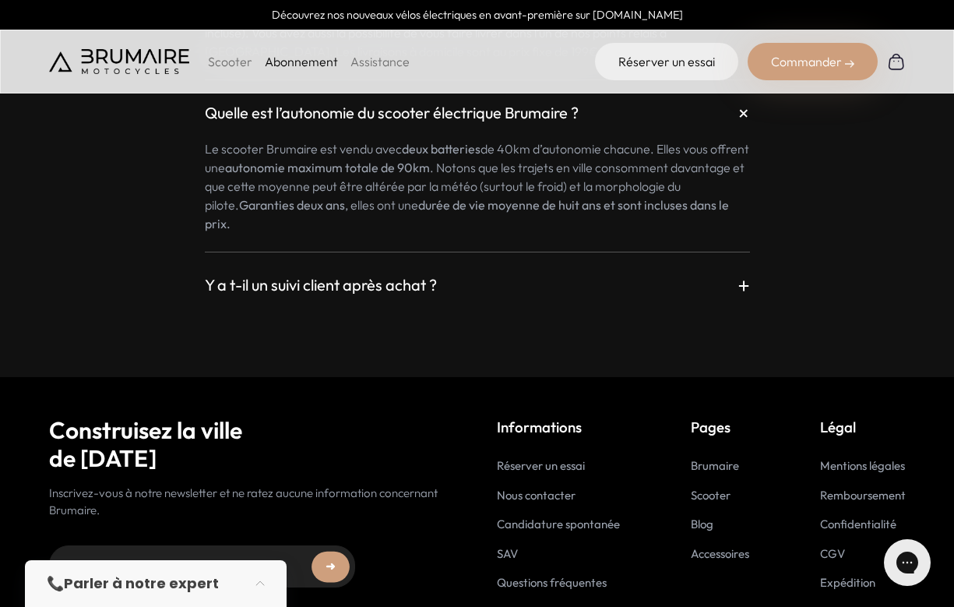
scroll to position [3300, 0]
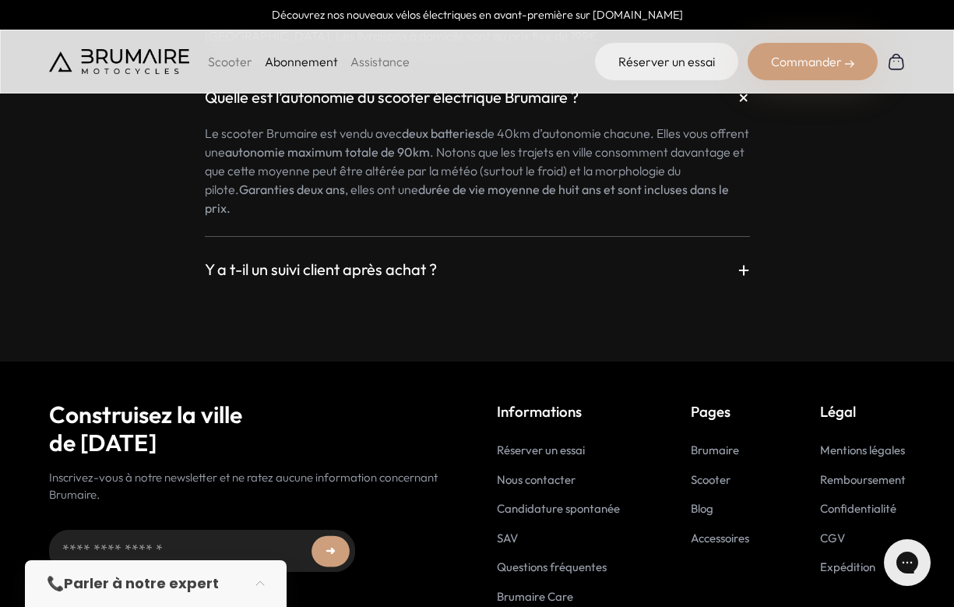
click at [368, 259] on h3 "Y a t-il un suivi client après achat ?" at bounding box center [321, 270] width 232 height 22
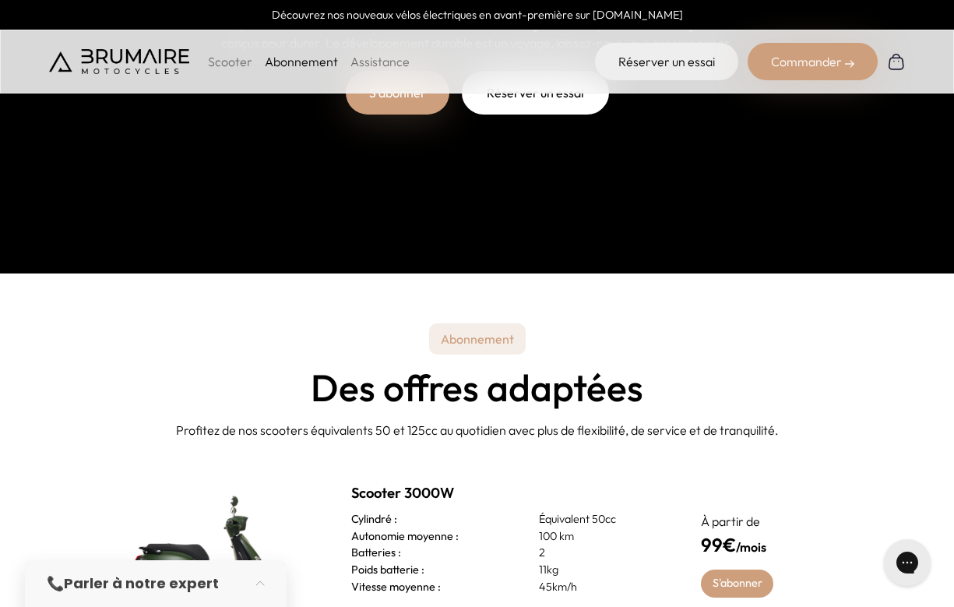
scroll to position [0, 0]
